Goal: Contribute content: Contribute content

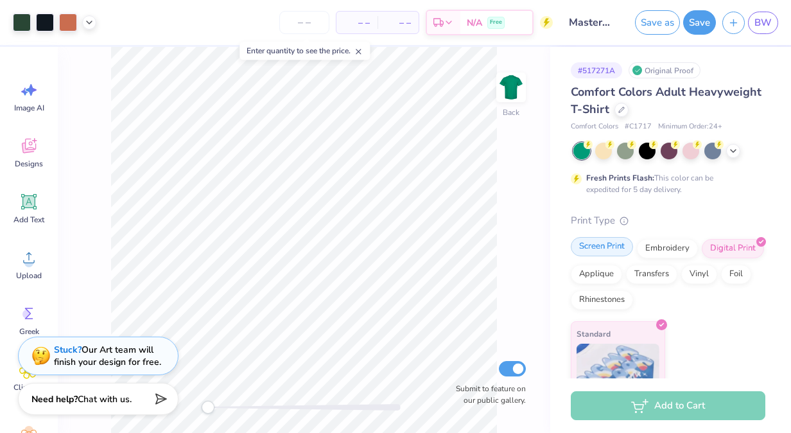
click at [605, 243] on div "Screen Print" at bounding box center [602, 246] width 62 height 19
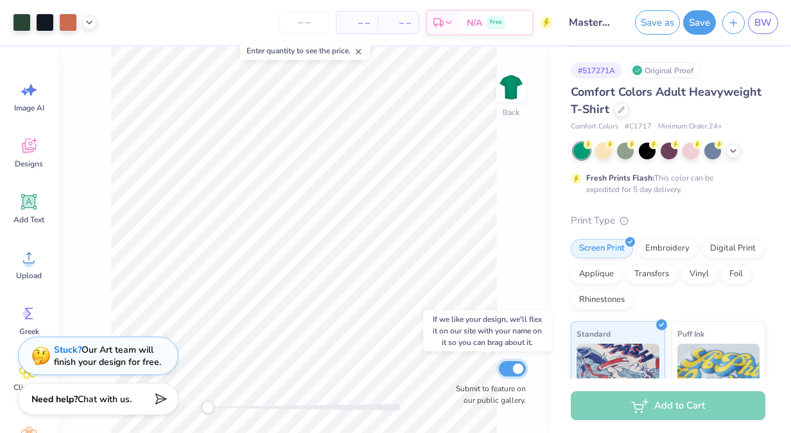
click at [518, 370] on input "Submit to feature on our public gallery." at bounding box center [512, 368] width 27 height 15
checkbox input "false"
drag, startPoint x: 512, startPoint y: 227, endPoint x: 514, endPoint y: 220, distance: 6.7
click at [514, 220] on div "Back Submit to feature on our public gallery." at bounding box center [304, 240] width 493 height 386
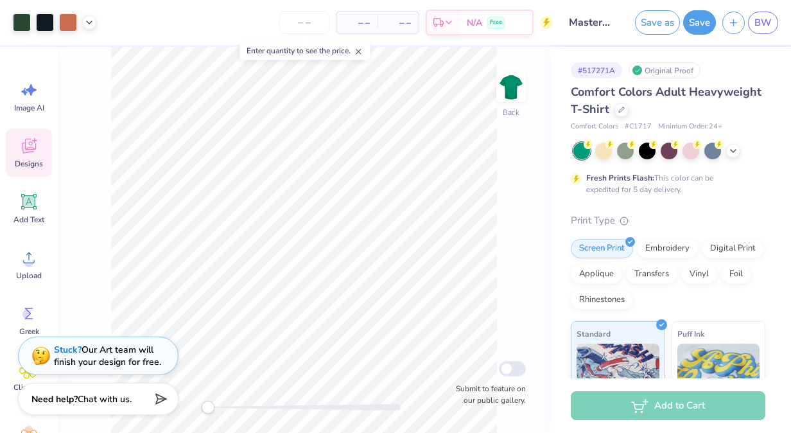
click at [30, 162] on span "Designs" at bounding box center [29, 164] width 28 height 10
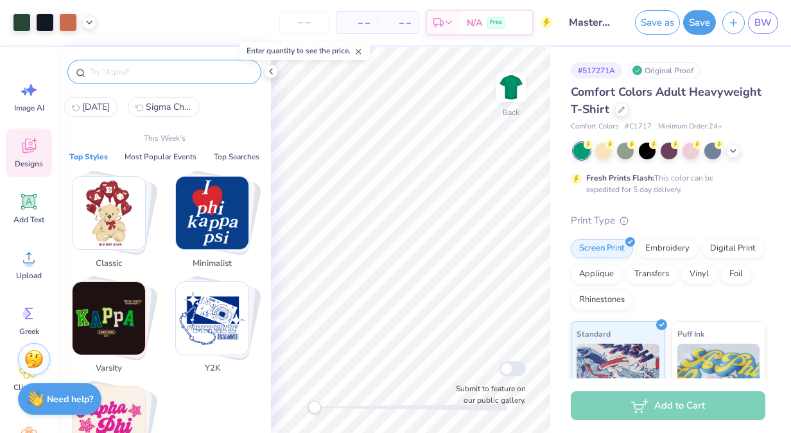
click at [119, 65] on input "text" at bounding box center [171, 71] width 164 height 13
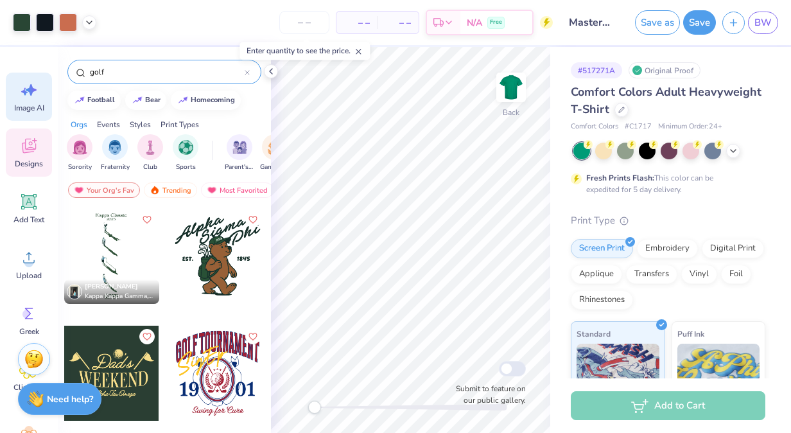
type input "golf"
click at [28, 91] on icon at bounding box center [31, 90] width 11 height 12
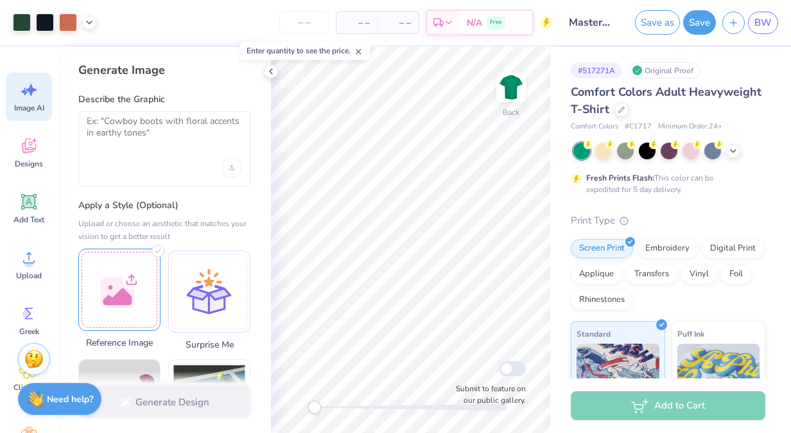
click at [112, 279] on div at bounding box center [119, 289] width 82 height 82
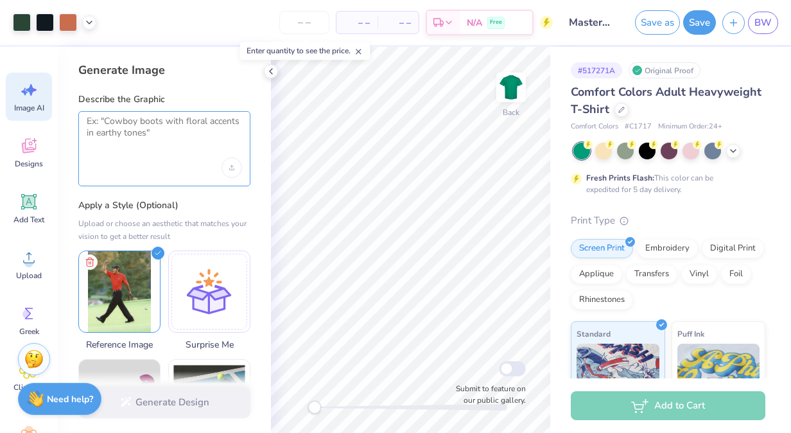
click at [144, 137] on textarea at bounding box center [164, 132] width 155 height 32
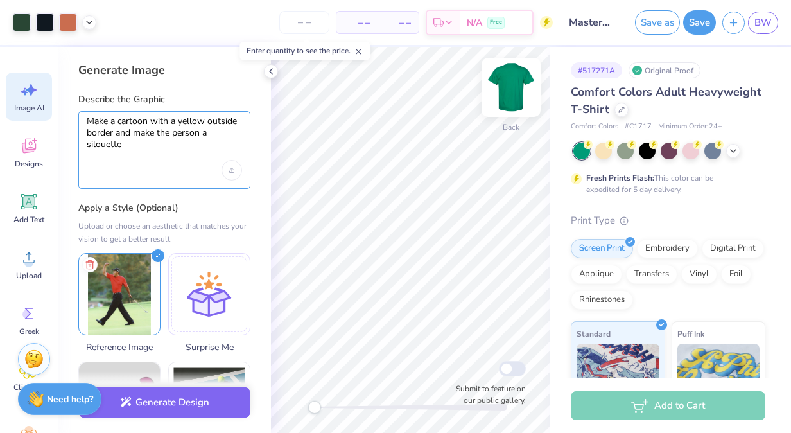
type textarea "Make a cartoon with a yellow outside border and make the person a silouette"
click at [498, 93] on img at bounding box center [510, 87] width 51 height 51
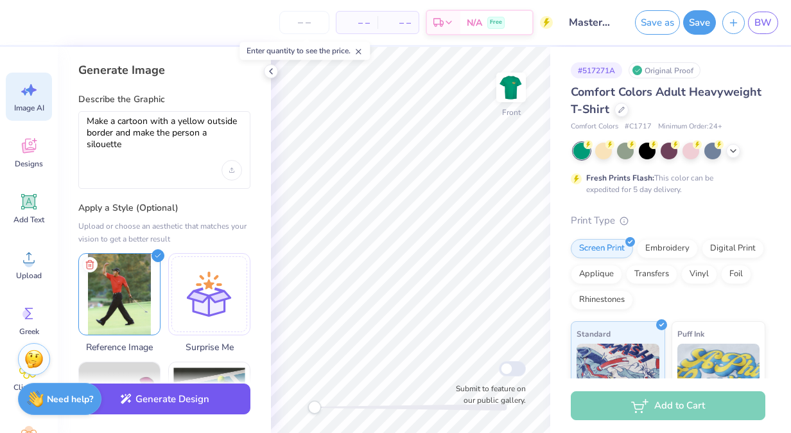
click at [136, 403] on button "Generate Design" at bounding box center [164, 398] width 172 height 31
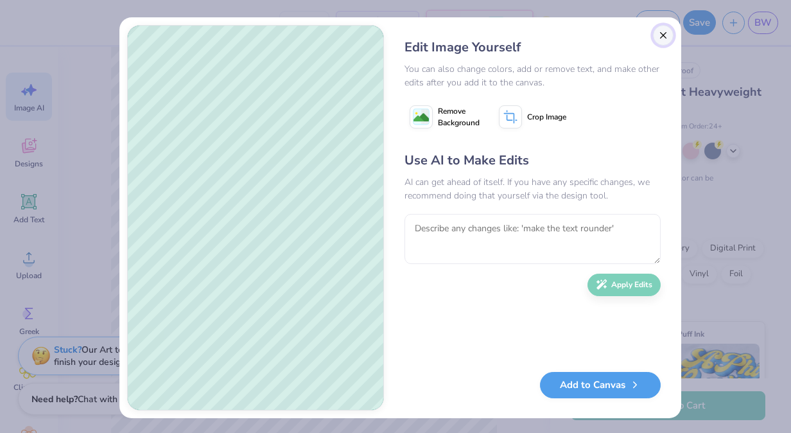
click at [658, 31] on button "Close" at bounding box center [663, 35] width 21 height 21
